Goal: Information Seeking & Learning: Learn about a topic

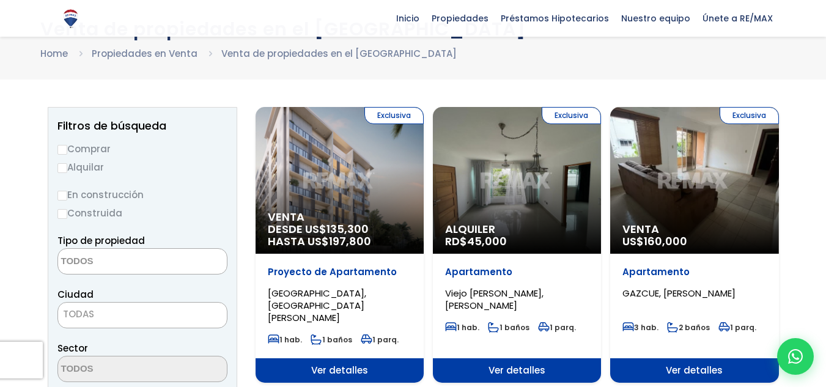
scroll to position [122, 0]
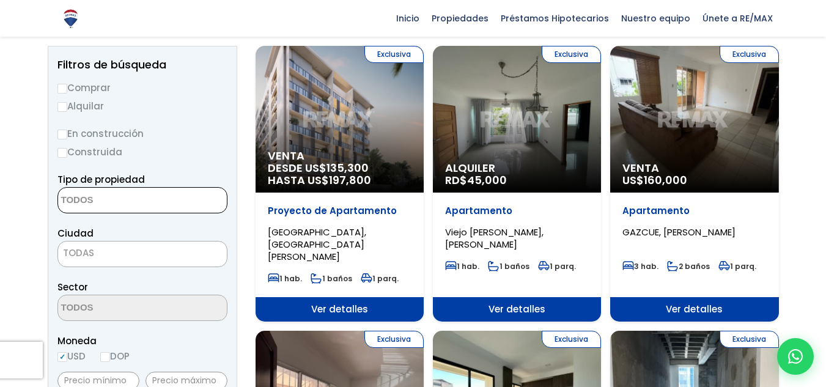
click at [120, 205] on textarea "Search" at bounding box center [117, 201] width 119 height 26
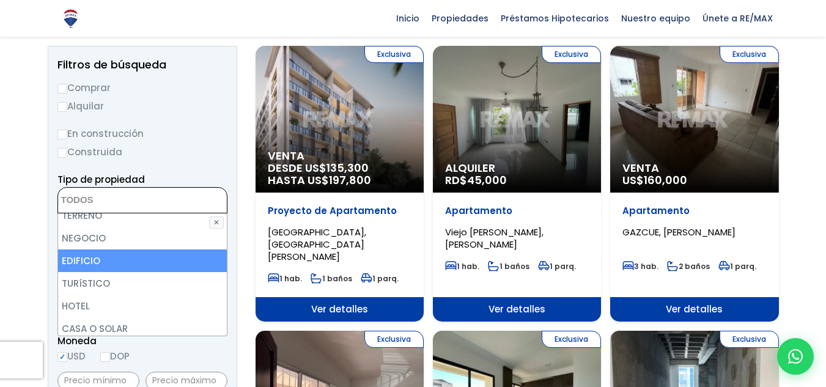
scroll to position [61, 0]
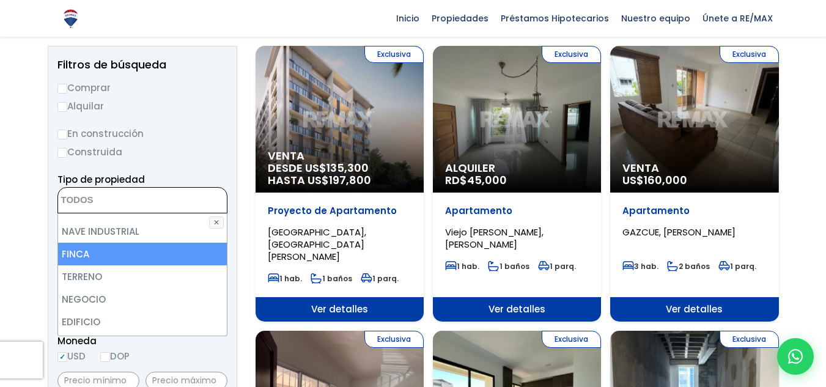
click at [144, 260] on li "FINCA" at bounding box center [142, 254] width 169 height 23
select select "estate"
click at [111, 260] on li "FINCA" at bounding box center [142, 254] width 169 height 23
click at [107, 254] on li "FINCA" at bounding box center [142, 254] width 169 height 23
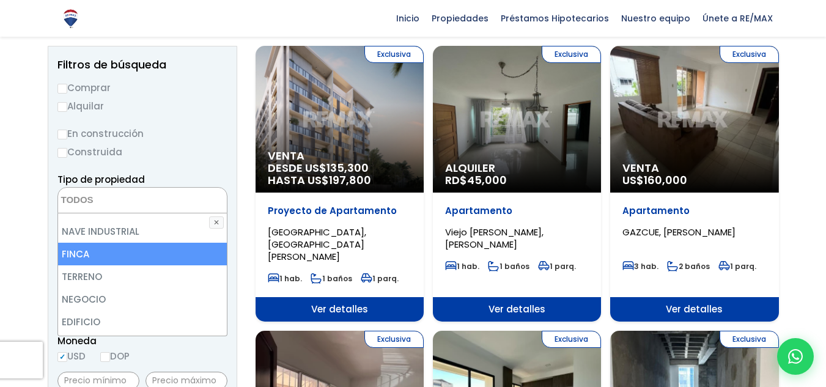
select select "estate"
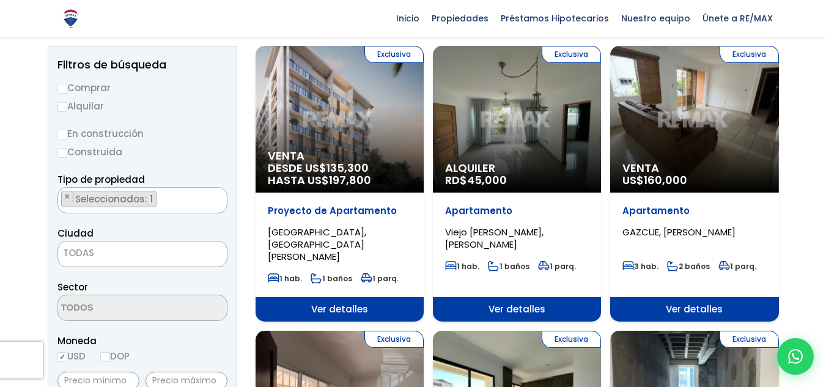
click at [122, 252] on span "TODAS" at bounding box center [142, 253] width 169 height 17
click at [127, 251] on span "TODAS" at bounding box center [142, 253] width 169 height 17
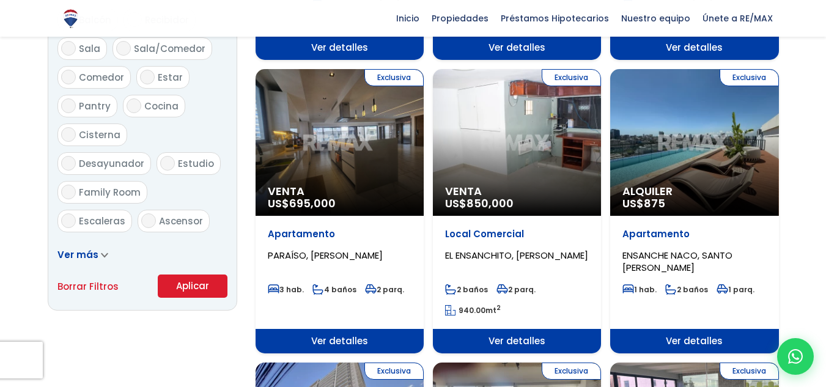
scroll to position [795, 0]
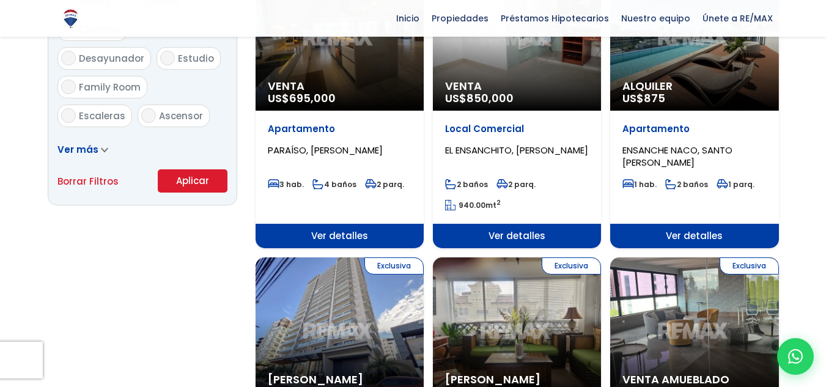
drag, startPoint x: 189, startPoint y: 180, endPoint x: 241, endPoint y: 219, distance: 65.0
click at [190, 180] on button "Aplicar" at bounding box center [193, 180] width 70 height 23
